Goal: Task Accomplishment & Management: Manage account settings

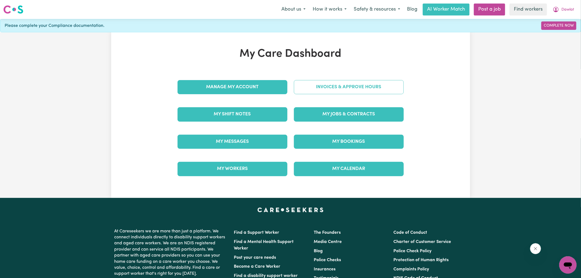
click at [302, 88] on link "Invoices & Approve Hours" at bounding box center [349, 87] width 110 height 14
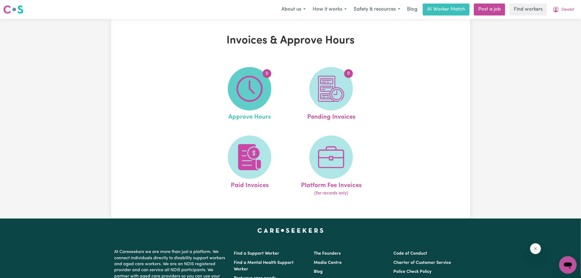
click at [263, 97] on span "0" at bounding box center [250, 89] width 44 height 44
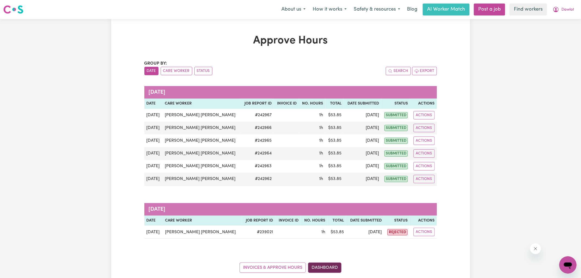
click at [318, 264] on link "Dashboard" at bounding box center [324, 268] width 33 height 10
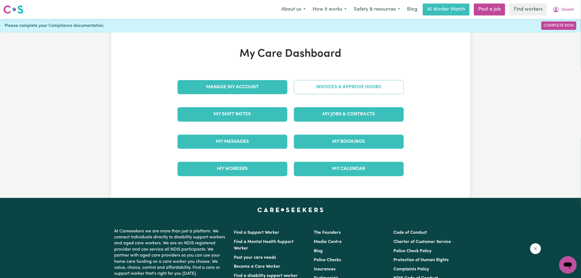
click at [322, 89] on link "Invoices & Approve Hours" at bounding box center [349, 87] width 110 height 14
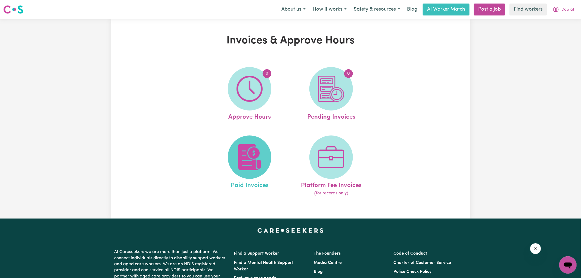
click at [257, 144] on span at bounding box center [250, 158] width 44 height 44
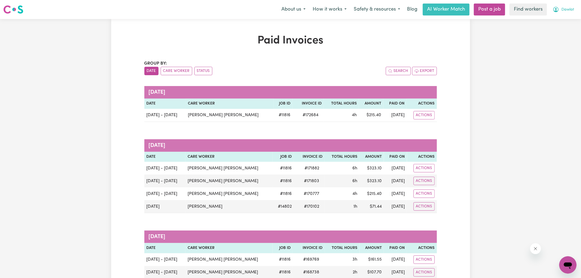
click at [559, 9] on icon "My Account" at bounding box center [556, 9] width 7 height 7
click at [558, 21] on link "My Dashboard" at bounding box center [556, 21] width 43 height 10
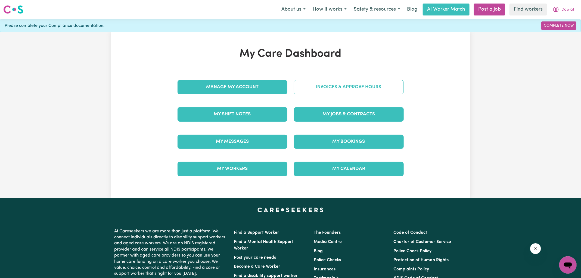
click at [342, 82] on link "Invoices & Approve Hours" at bounding box center [349, 87] width 110 height 14
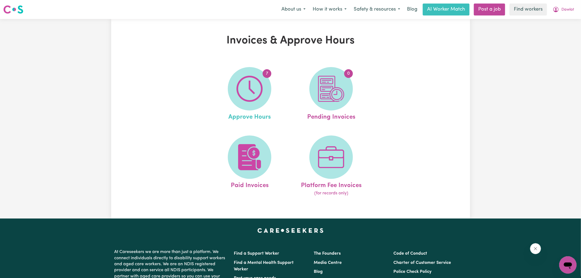
click at [279, 98] on link "7 Approve Hours" at bounding box center [249, 94] width 78 height 55
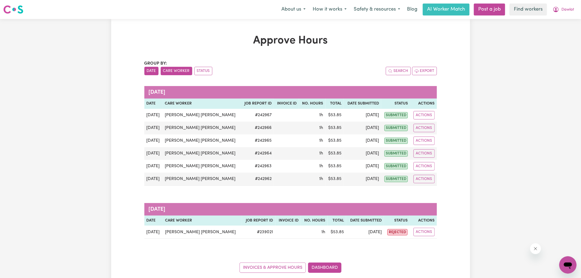
click at [166, 72] on button "Care Worker" at bounding box center [177, 71] width 32 height 8
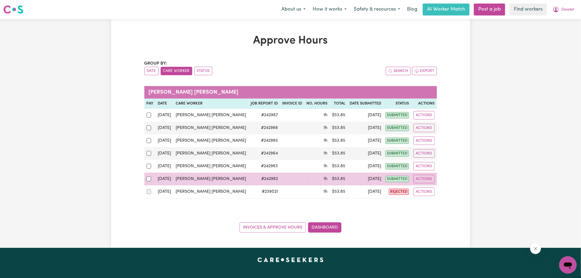
click at [146, 176] on td at bounding box center [149, 179] width 11 height 13
click at [149, 177] on input "checkbox" at bounding box center [149, 179] width 5 height 5
checkbox input "true"
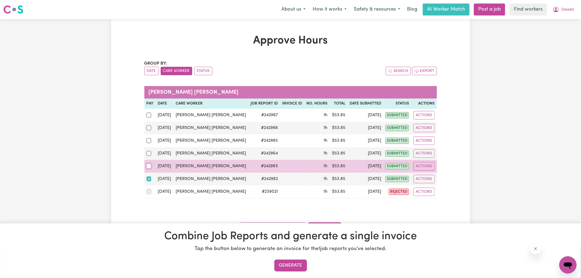
click at [149, 165] on input "checkbox" at bounding box center [149, 166] width 5 height 5
checkbox input "true"
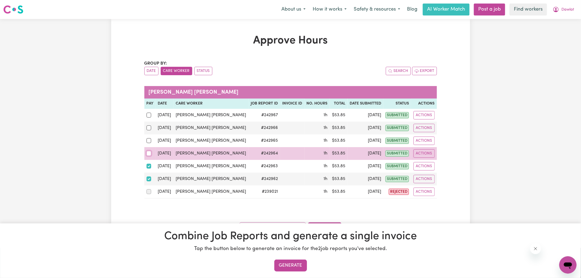
click at [150, 152] on input "checkbox" at bounding box center [149, 153] width 5 height 5
checkbox input "true"
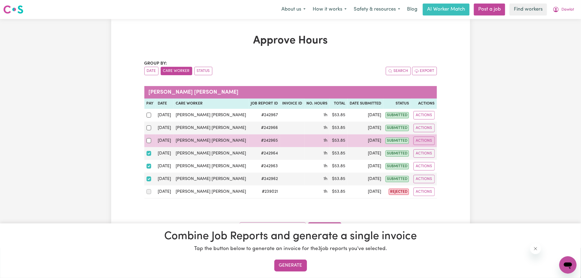
click at [151, 140] on div at bounding box center [150, 140] width 7 height 7
click at [151, 140] on input "checkbox" at bounding box center [149, 140] width 5 height 5
checkbox input "true"
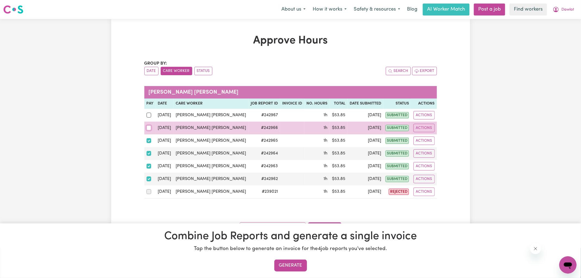
click at [150, 128] on input "checkbox" at bounding box center [149, 128] width 5 height 5
checkbox input "true"
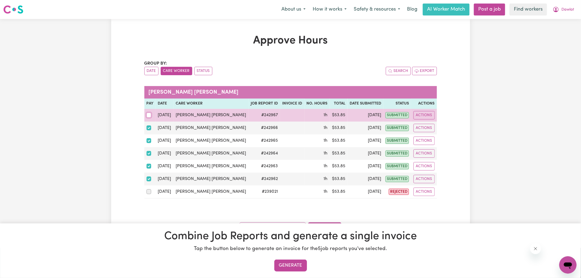
click at [148, 115] on input "checkbox" at bounding box center [149, 115] width 5 height 5
checkbox input "true"
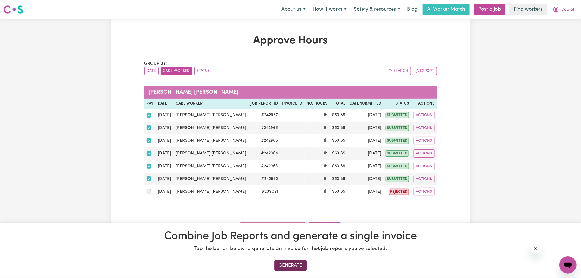
click at [293, 263] on button "Generate" at bounding box center [290, 266] width 33 height 12
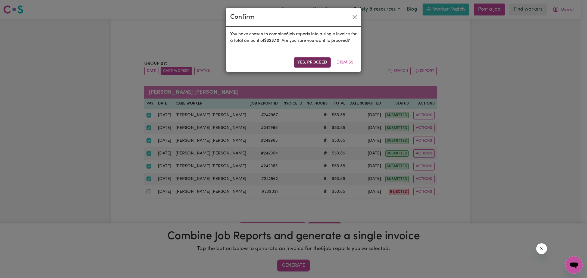
click at [318, 68] on button "Yes, proceed" at bounding box center [312, 62] width 37 height 10
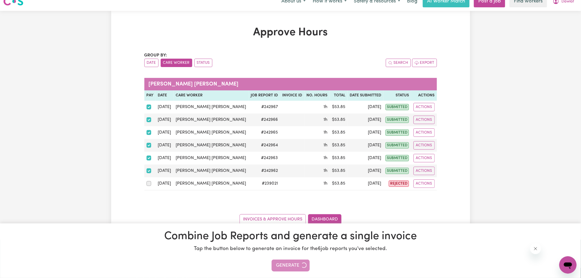
scroll to position [15, 0]
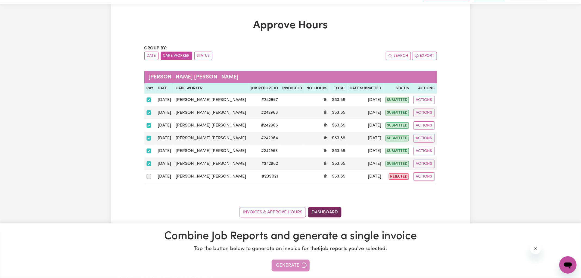
click at [328, 210] on link "Dashboard" at bounding box center [324, 212] width 33 height 10
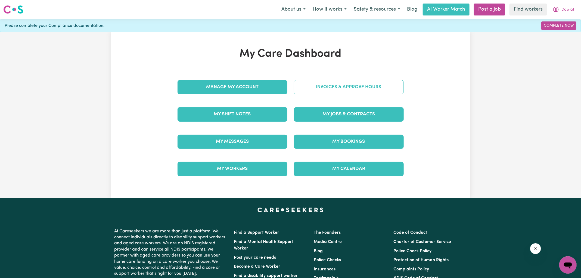
click at [342, 88] on link "Invoices & Approve Hours" at bounding box center [349, 87] width 110 height 14
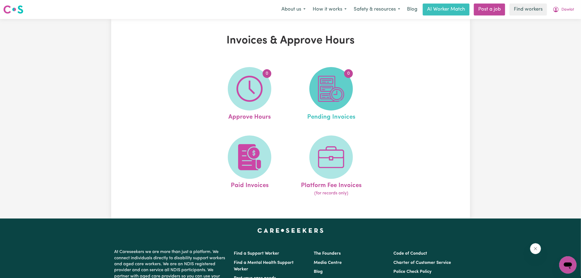
click at [313, 88] on span "0" at bounding box center [331, 89] width 44 height 44
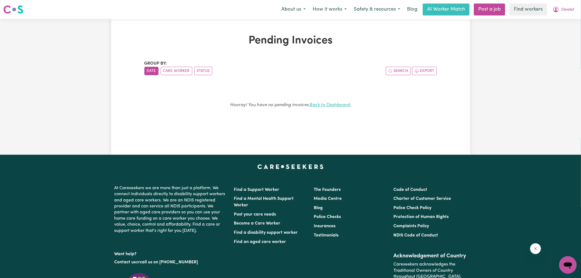
click at [318, 105] on link "Back to Dashboard" at bounding box center [330, 105] width 40 height 5
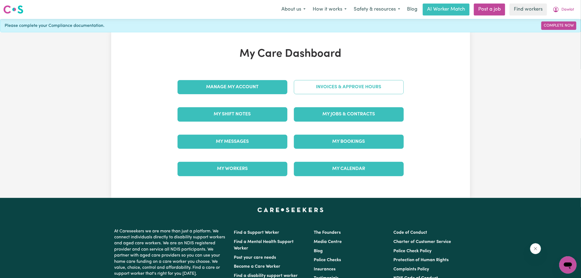
click at [321, 86] on link "Invoices & Approve Hours" at bounding box center [349, 87] width 110 height 14
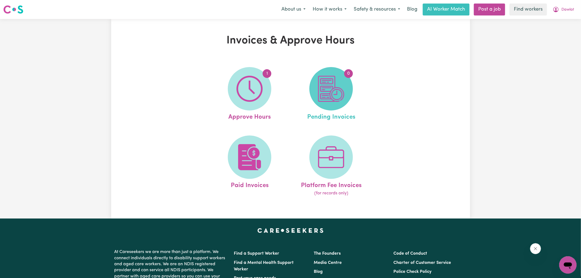
click at [321, 88] on img at bounding box center [331, 89] width 26 height 26
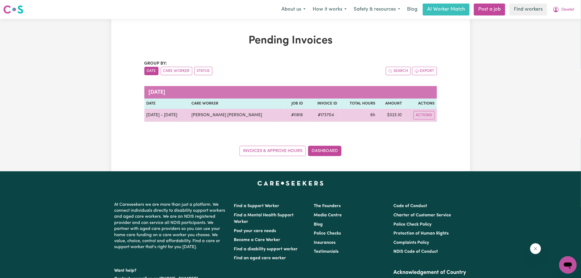
click at [318, 114] on span "# 173704" at bounding box center [326, 115] width 23 height 7
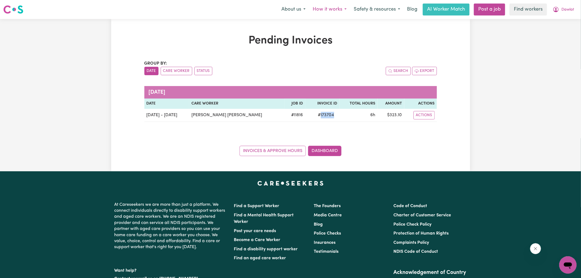
copy span "173704"
click at [556, 11] on icon "My Account" at bounding box center [555, 9] width 5 height 5
click at [549, 33] on link "Logout" at bounding box center [556, 31] width 43 height 10
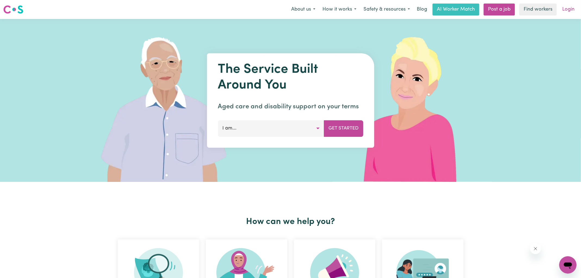
click at [567, 14] on link "Login" at bounding box center [568, 10] width 19 height 12
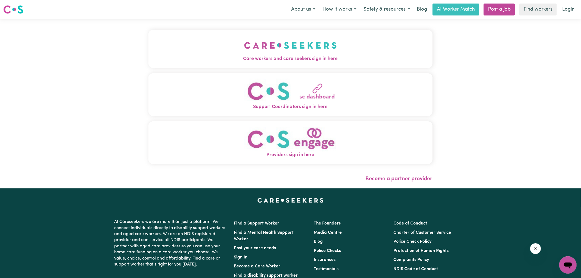
click at [275, 52] on img "Care workers and care seekers sign in here" at bounding box center [290, 45] width 93 height 20
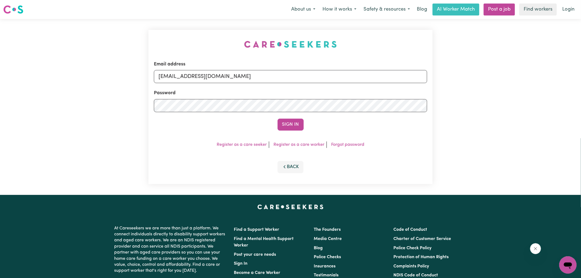
click at [166, 42] on div "Email address [EMAIL_ADDRESS][DOMAIN_NAME] Password Sign In Register as a care …" at bounding box center [290, 107] width 291 height 176
drag, startPoint x: 187, startPoint y: 77, endPoint x: 509, endPoint y: 89, distance: 321.6
click at [509, 89] on div "Email address [EMAIL_ADDRESS][DOMAIN_NAME] Password Sign In Register as a care …" at bounding box center [290, 107] width 581 height 176
type input "[EMAIL_ADDRESS][DOMAIN_NAME]"
click at [278, 119] on button "Sign In" at bounding box center [291, 125] width 26 height 12
